Goal: Transaction & Acquisition: Purchase product/service

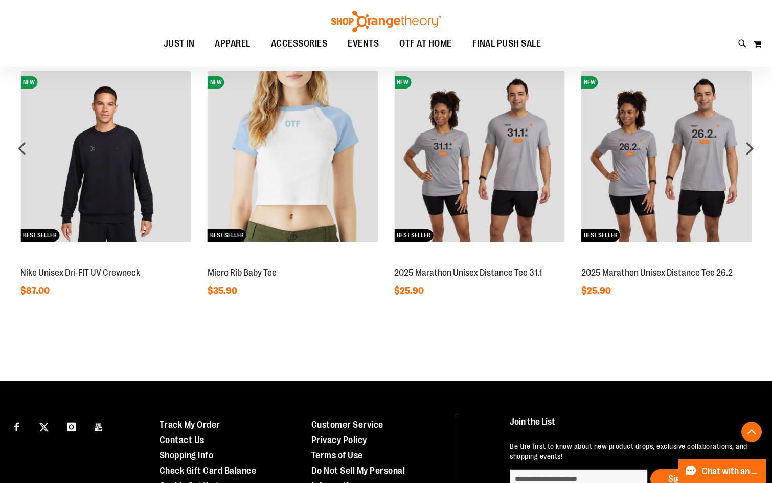
scroll to position [679, 0]
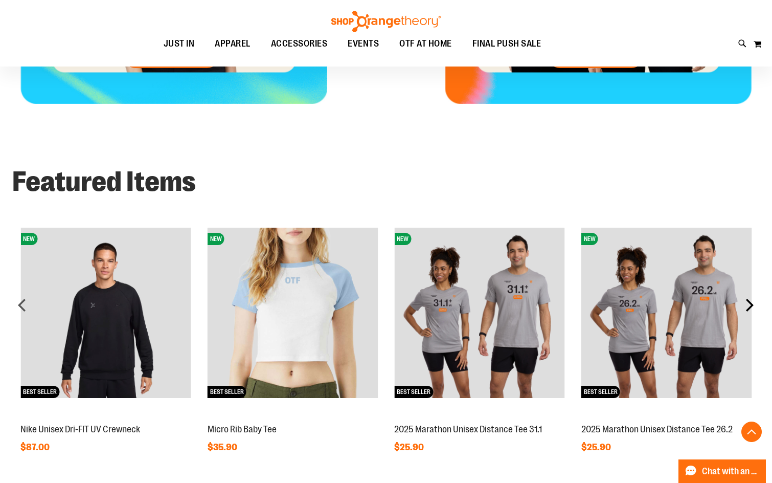
type input "**********"
click at [754, 300] on div "next" at bounding box center [750, 305] width 20 height 20
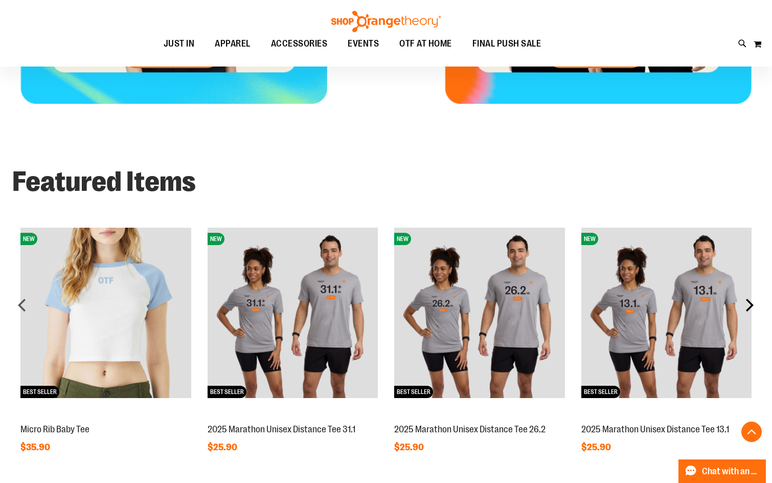
click at [753, 300] on div "next" at bounding box center [750, 305] width 20 height 20
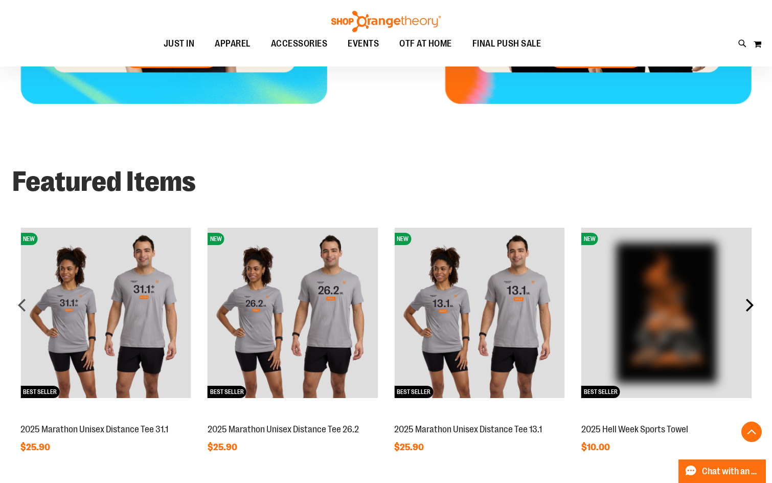
click at [753, 300] on div "next" at bounding box center [750, 305] width 20 height 20
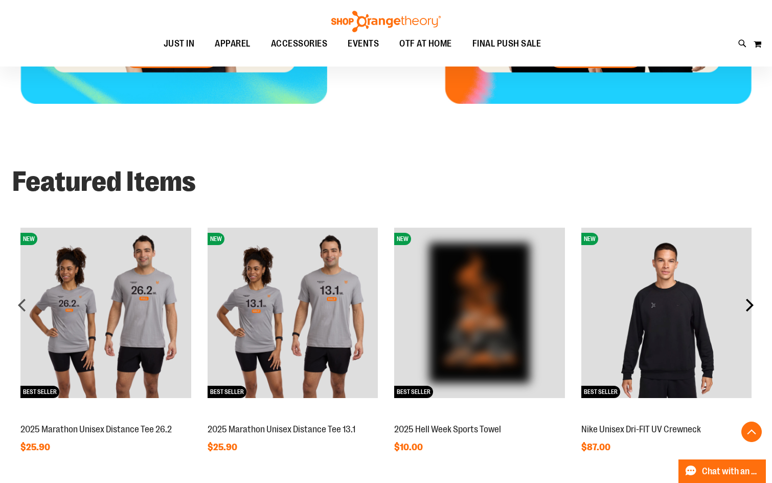
click at [753, 300] on div "next" at bounding box center [750, 305] width 20 height 20
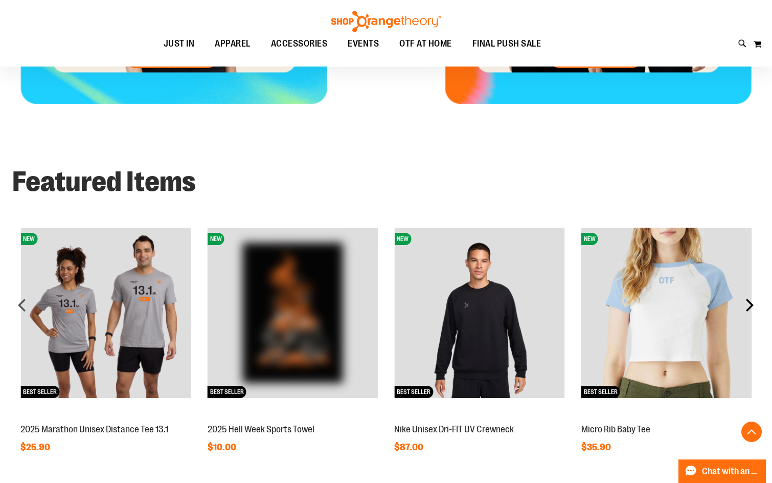
click at [753, 300] on div "next" at bounding box center [750, 305] width 20 height 20
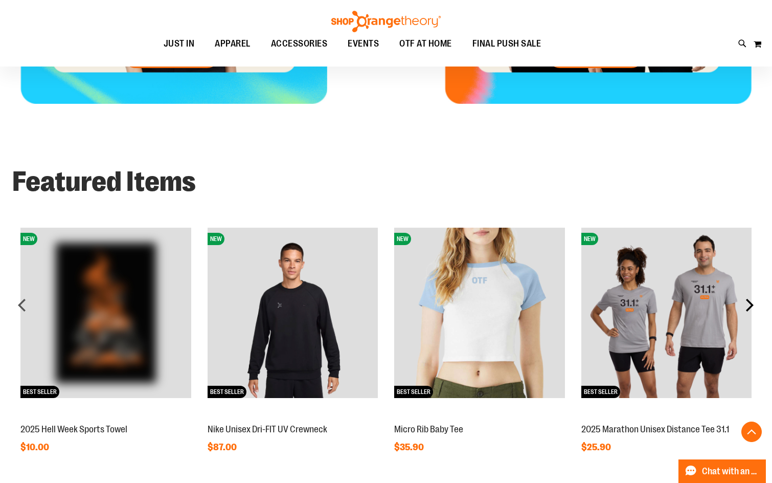
click at [753, 300] on div "next" at bounding box center [750, 305] width 20 height 20
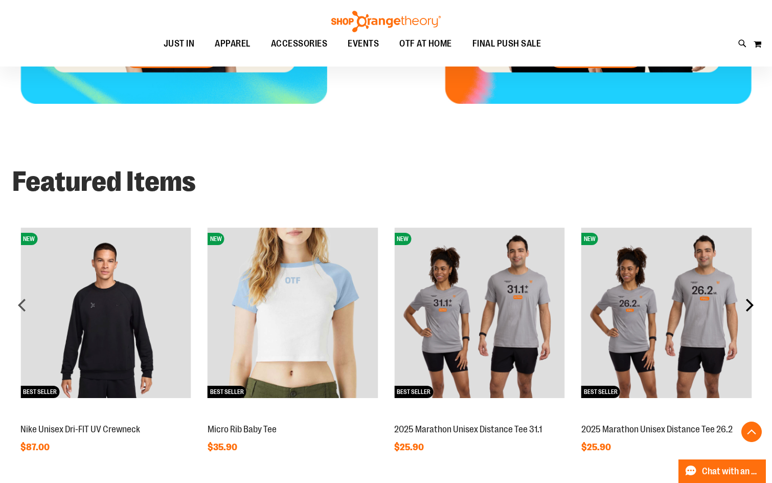
click at [753, 300] on div "next" at bounding box center [750, 305] width 20 height 20
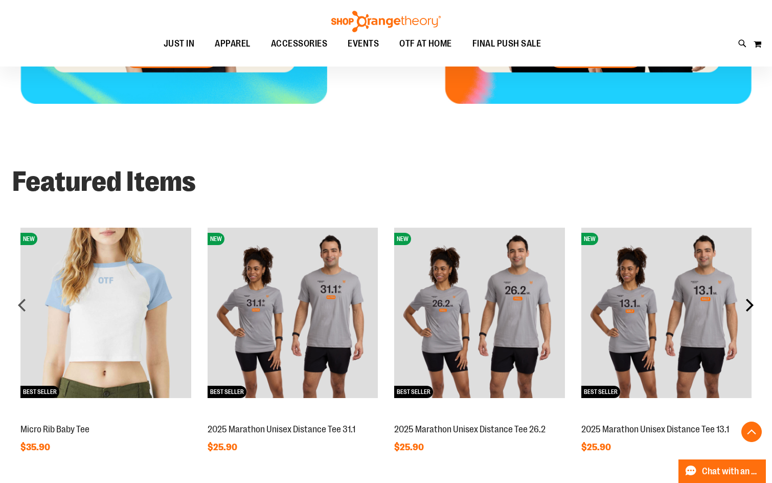
click at [753, 300] on div "next" at bounding box center [750, 305] width 20 height 20
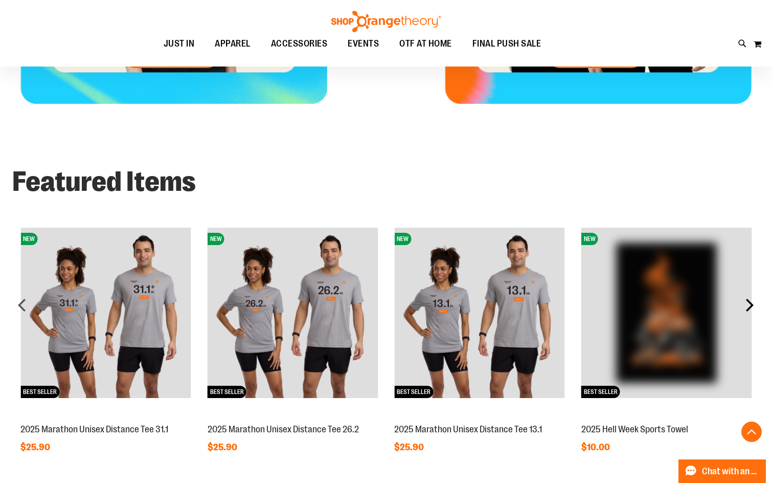
click at [753, 300] on div "next" at bounding box center [750, 305] width 20 height 20
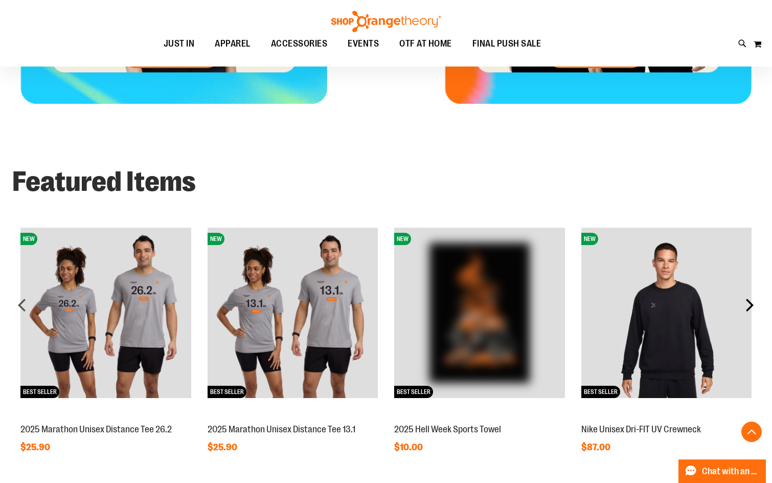
click at [753, 300] on div "next" at bounding box center [750, 305] width 20 height 20
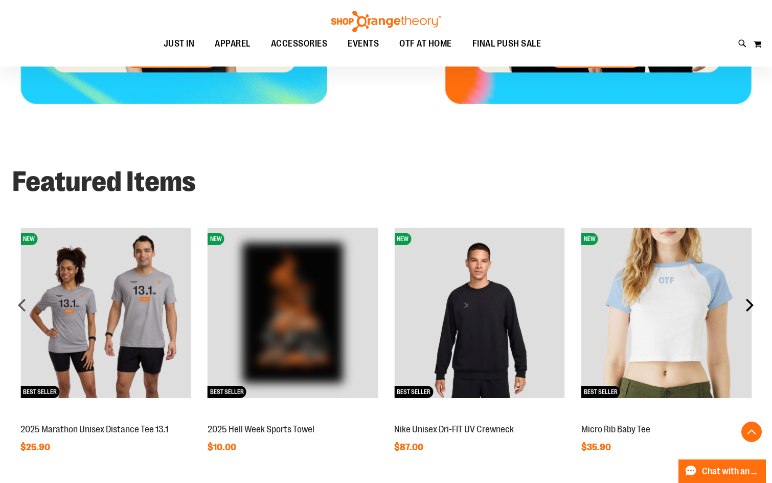
click at [753, 300] on div "next" at bounding box center [750, 305] width 20 height 20
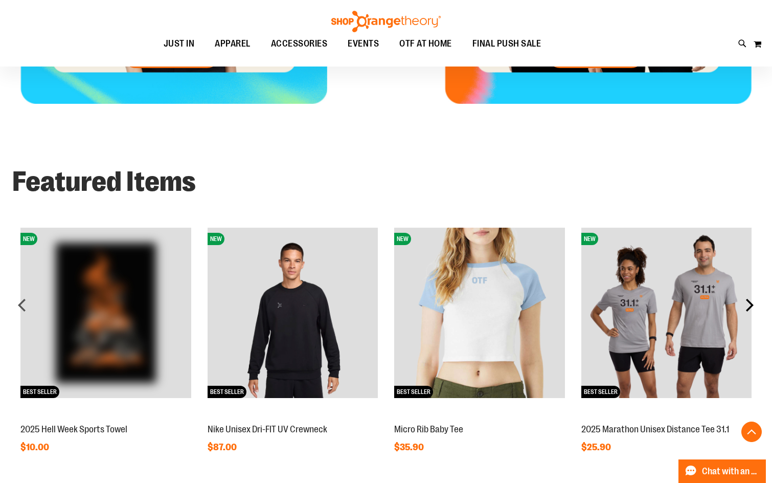
click at [753, 300] on div "next" at bounding box center [750, 305] width 20 height 20
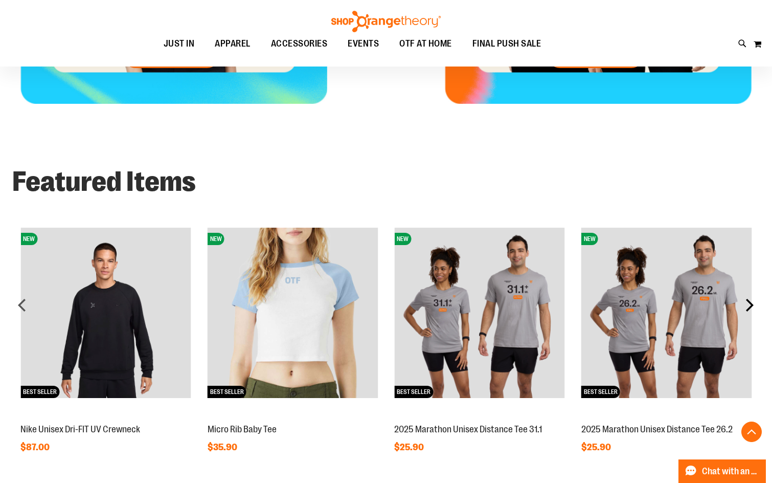
click at [753, 300] on div "next" at bounding box center [750, 305] width 20 height 20
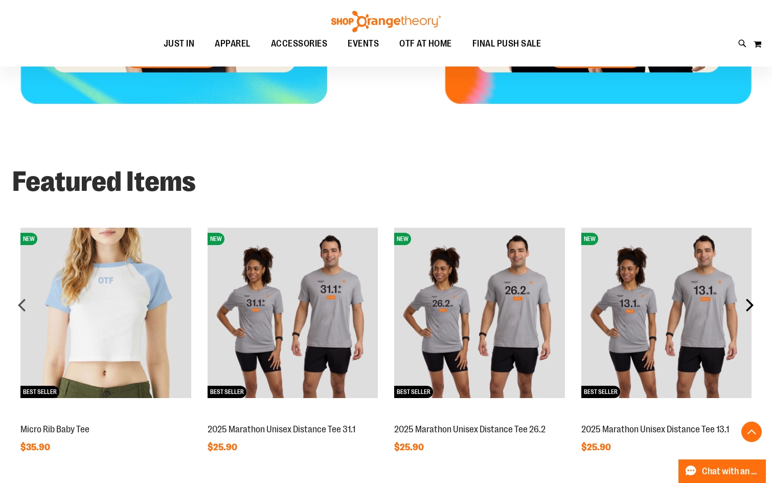
click at [753, 300] on div "next" at bounding box center [750, 305] width 20 height 20
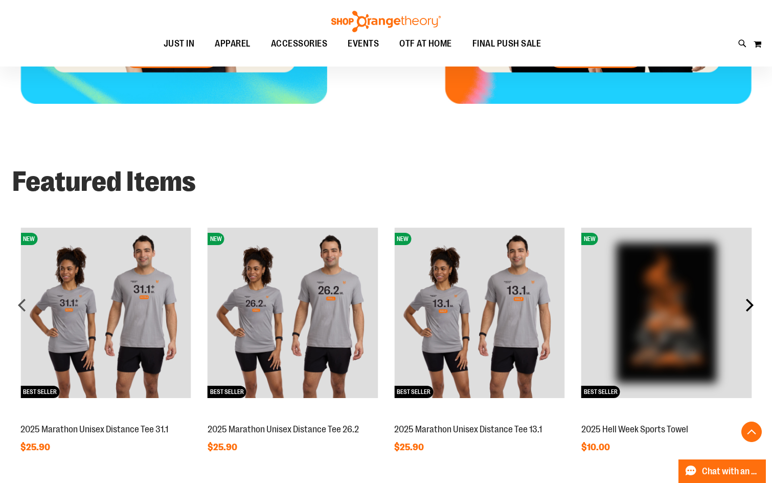
click at [753, 300] on div "next" at bounding box center [750, 305] width 20 height 20
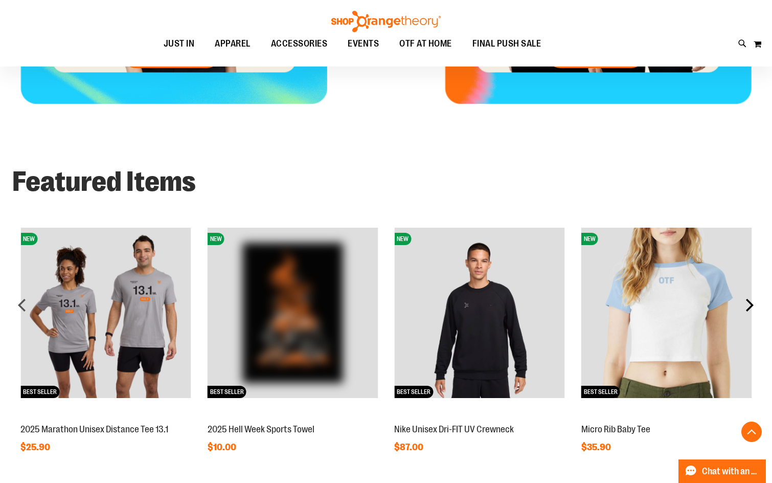
click at [753, 300] on div "next" at bounding box center [750, 305] width 20 height 20
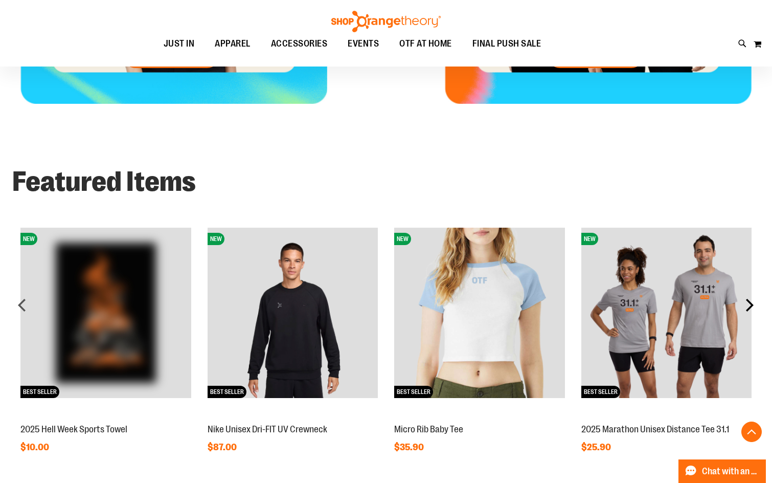
click at [753, 300] on div "next" at bounding box center [750, 305] width 20 height 20
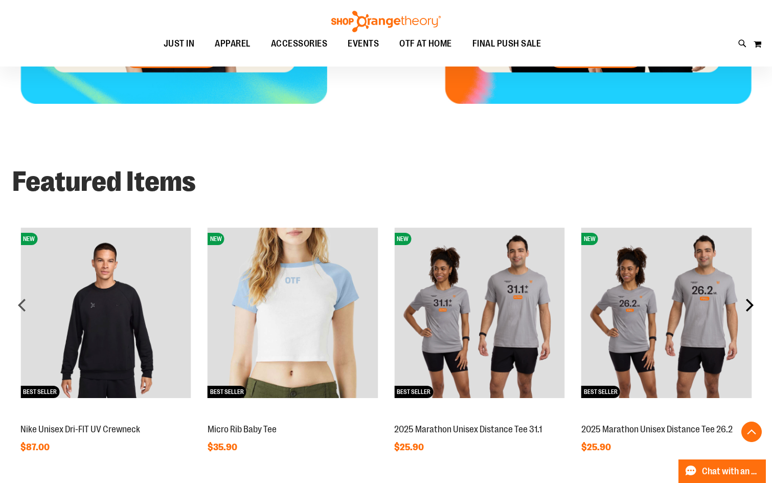
click at [753, 300] on div "next" at bounding box center [750, 305] width 20 height 20
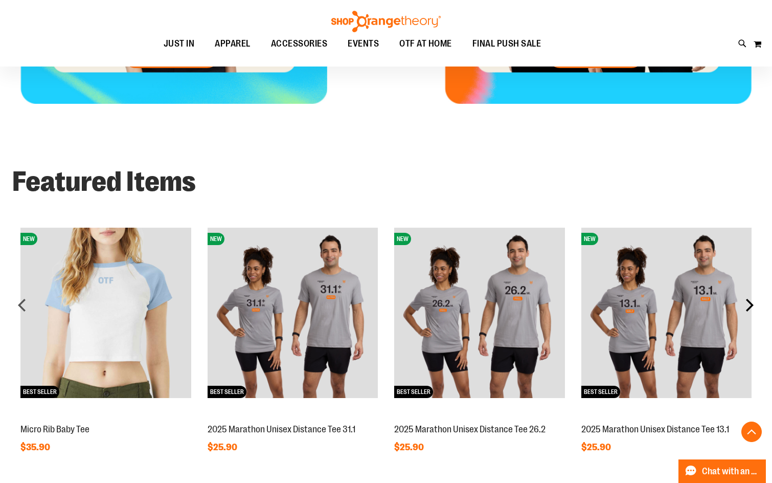
click at [753, 300] on div "next" at bounding box center [750, 305] width 20 height 20
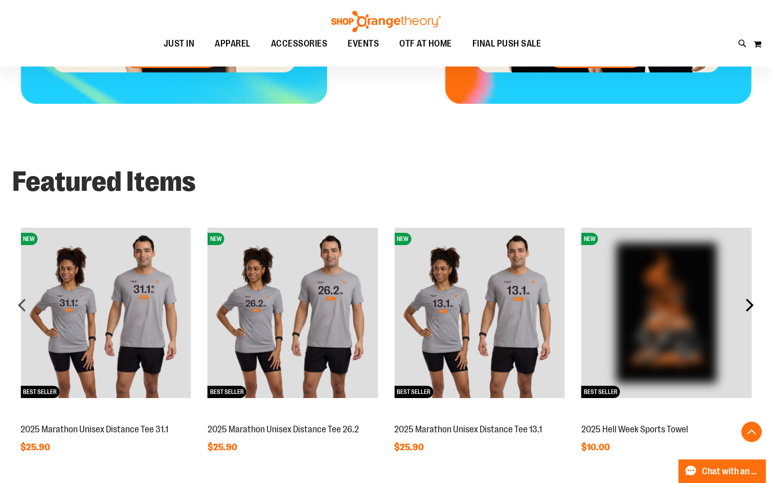
click at [753, 300] on div "next" at bounding box center [750, 305] width 20 height 20
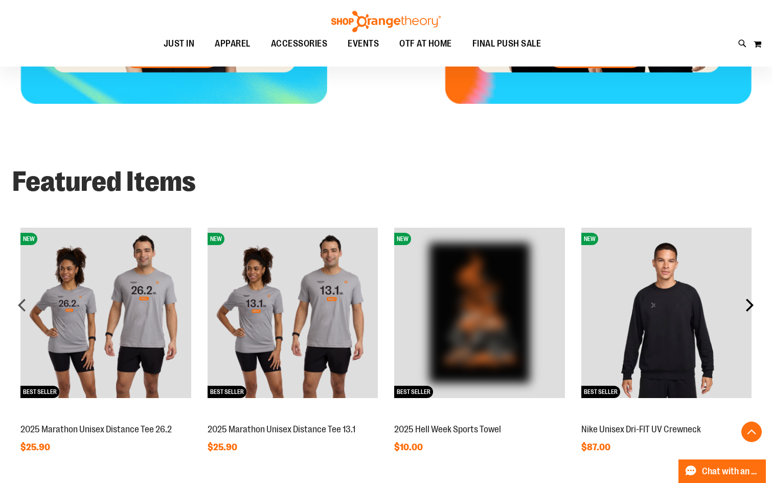
click at [753, 300] on div "next" at bounding box center [750, 305] width 20 height 20
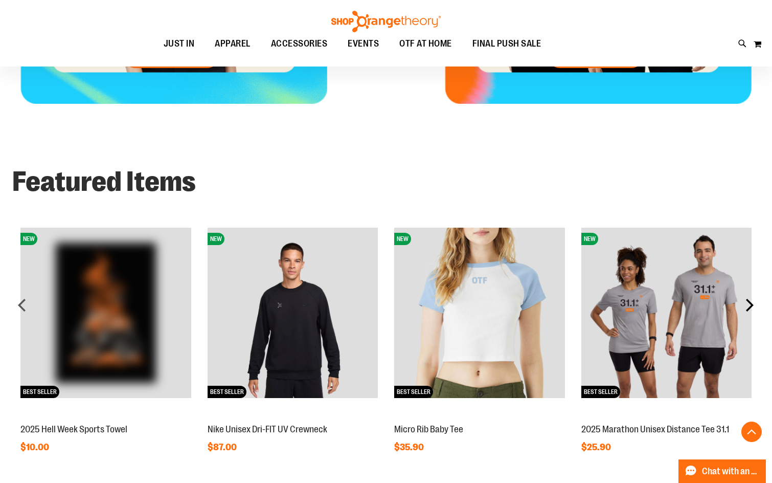
click at [753, 300] on div "next" at bounding box center [750, 305] width 20 height 20
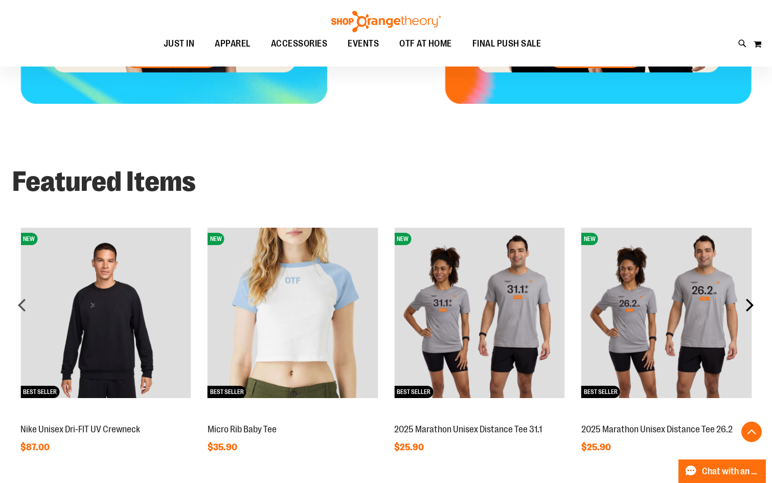
click at [753, 300] on div "next" at bounding box center [750, 305] width 20 height 20
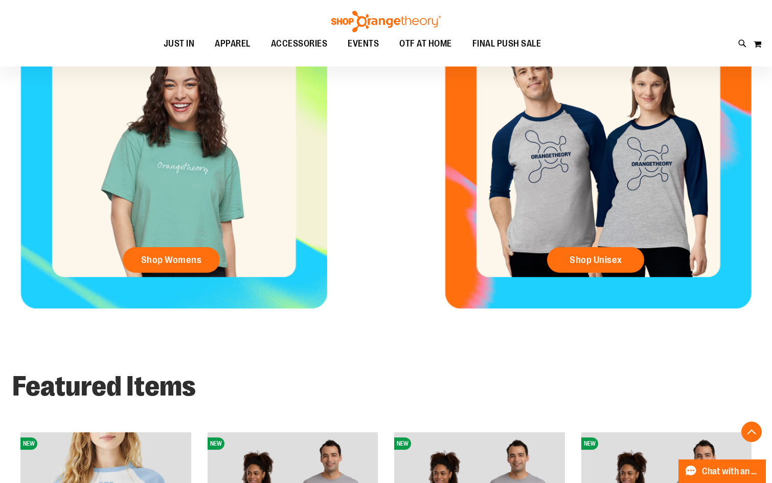
scroll to position [14, 0]
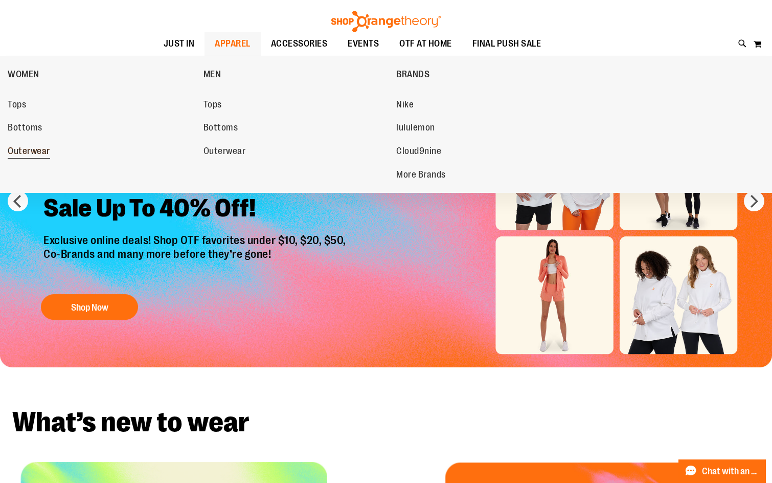
click at [41, 152] on span "Outerwear" at bounding box center [29, 152] width 42 height 13
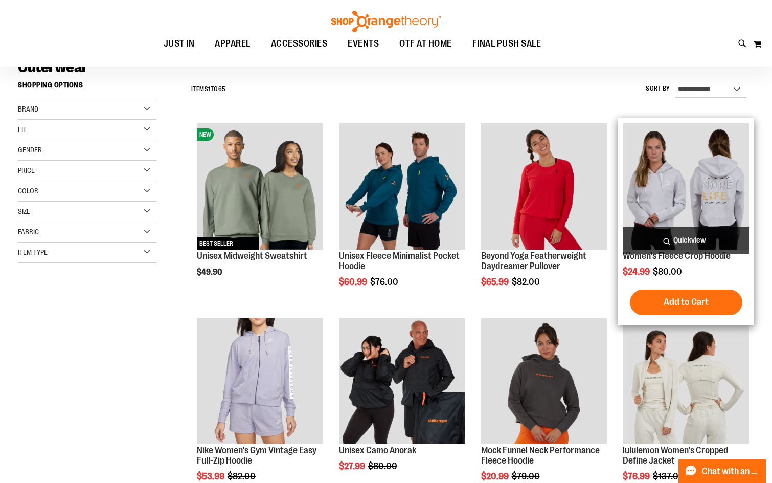
scroll to position [102, 0]
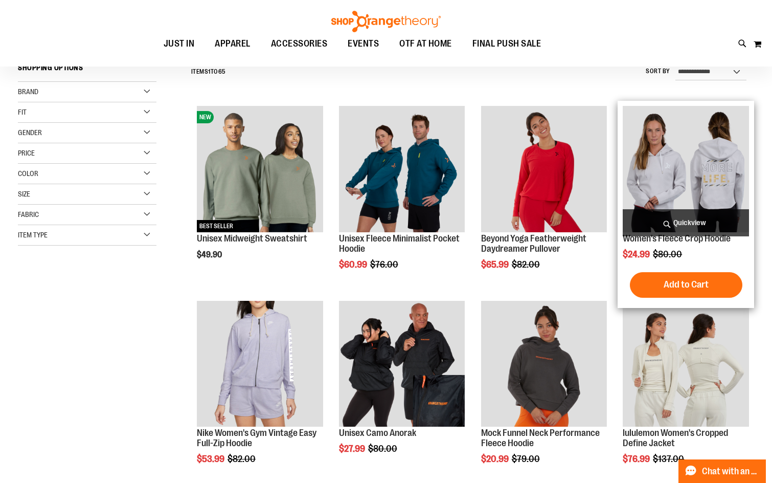
type input "**********"
click at [705, 169] on img "product" at bounding box center [686, 169] width 126 height 126
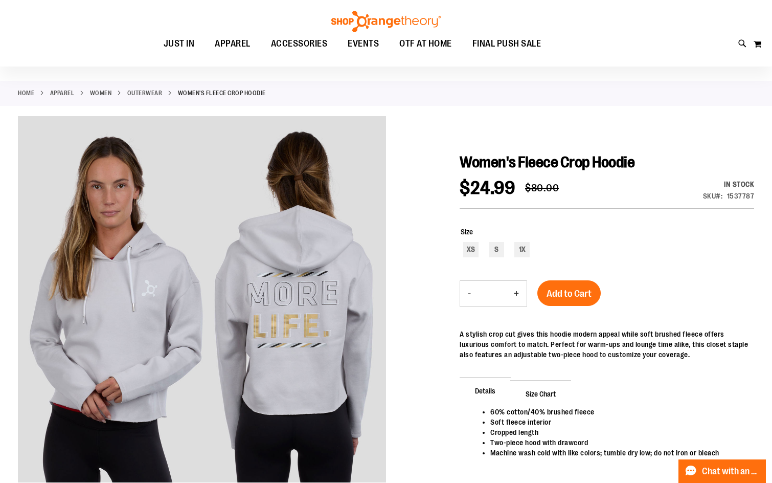
scroll to position [51, 0]
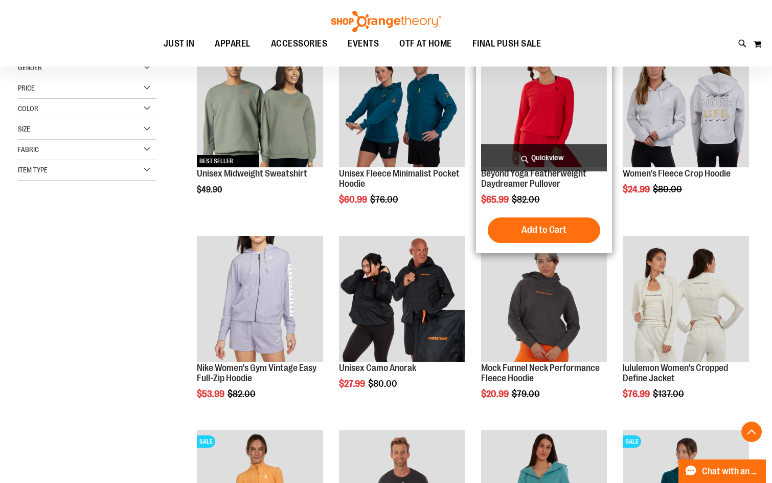
scroll to position [204, 0]
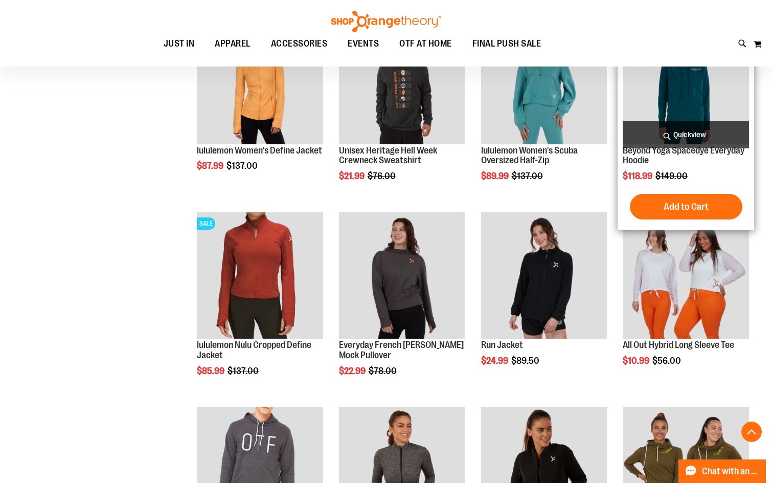
scroll to position [613, 0]
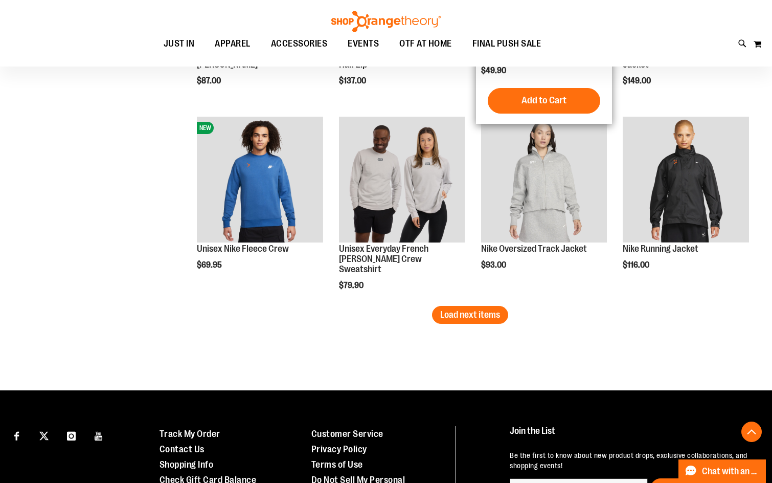
scroll to position [1636, 0]
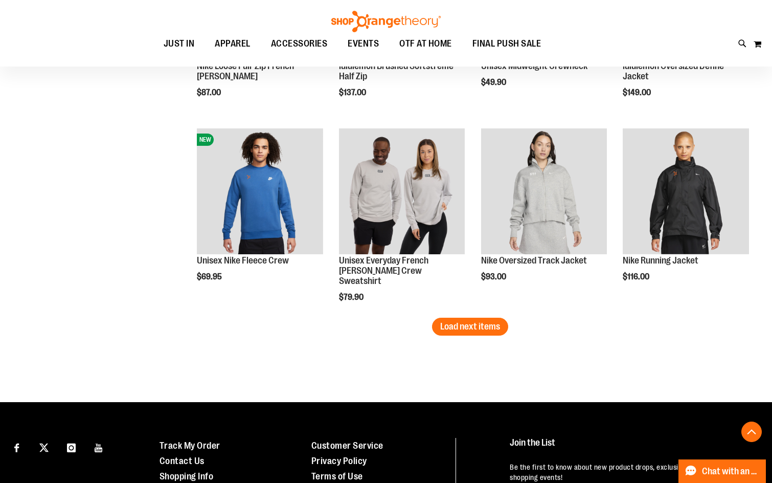
type input "**********"
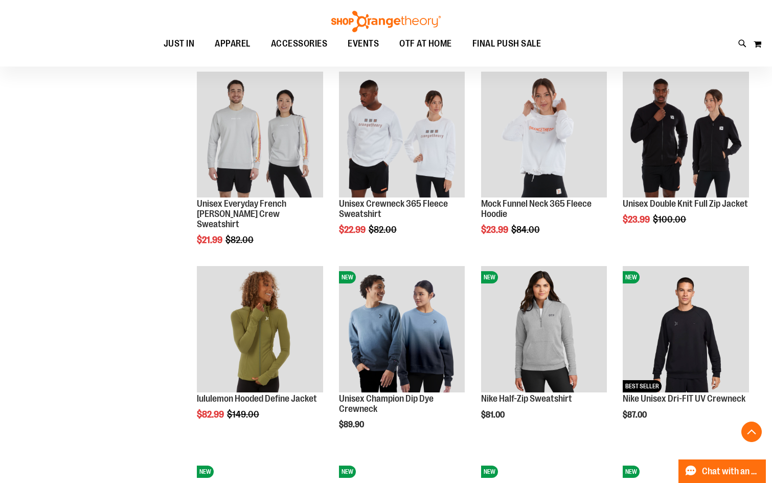
scroll to position [1756, 0]
